Goal: Find specific page/section: Find specific page/section

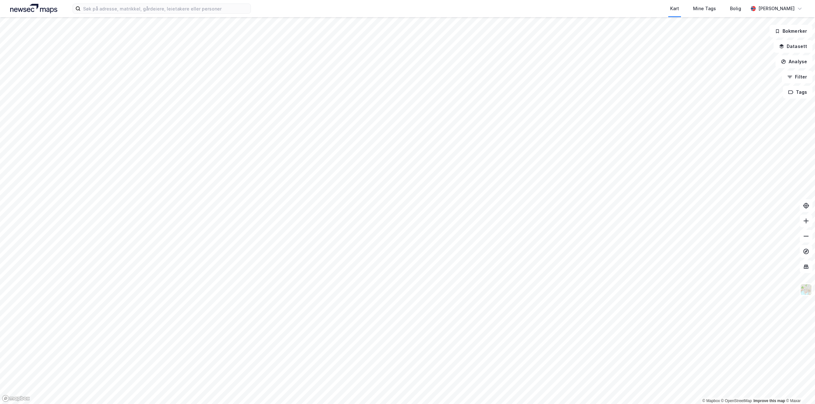
click at [0, 272] on html "Kart Mine Tags Bolig [PERSON_NAME] © Mapbox © OpenStreetMap Improve this map © …" at bounding box center [407, 202] width 815 height 404
